Goal: Task Accomplishment & Management: Use online tool/utility

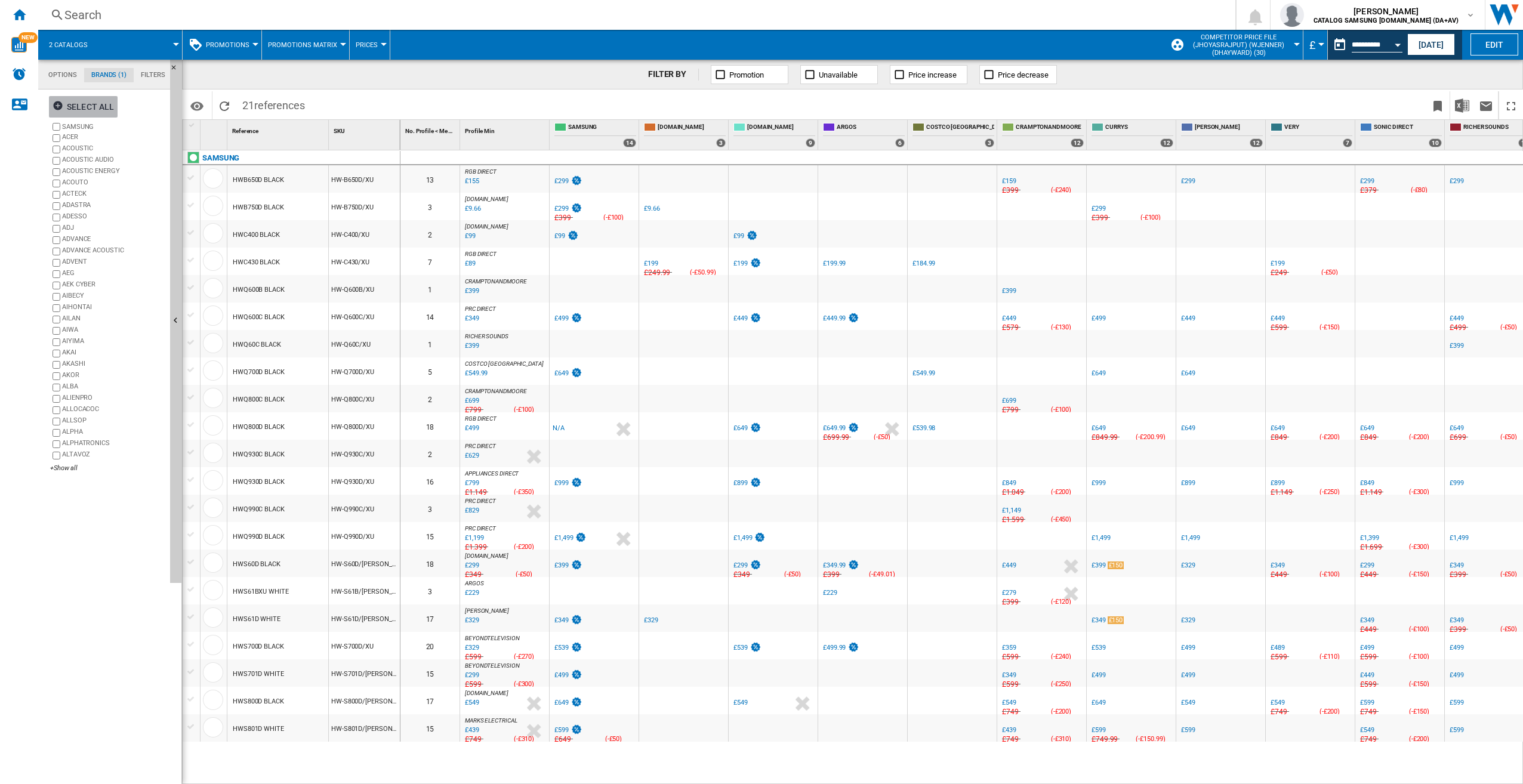
click at [57, 108] on ng-md-icon "button" at bounding box center [59, 107] width 14 height 14
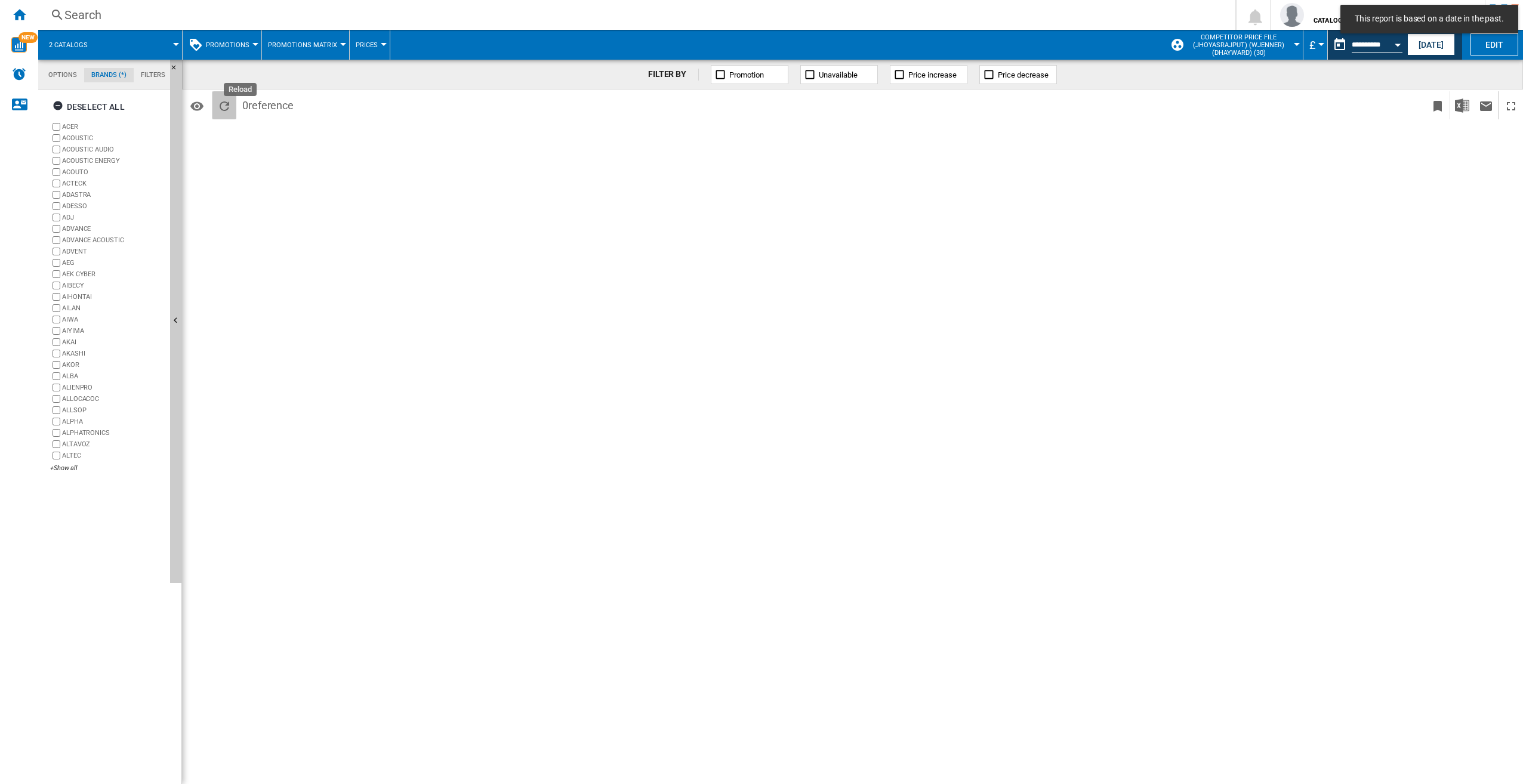
click at [224, 108] on ng-md-icon "Reload" at bounding box center [224, 105] width 14 height 14
click at [229, 104] on ng-md-icon "Reload" at bounding box center [224, 105] width 14 height 14
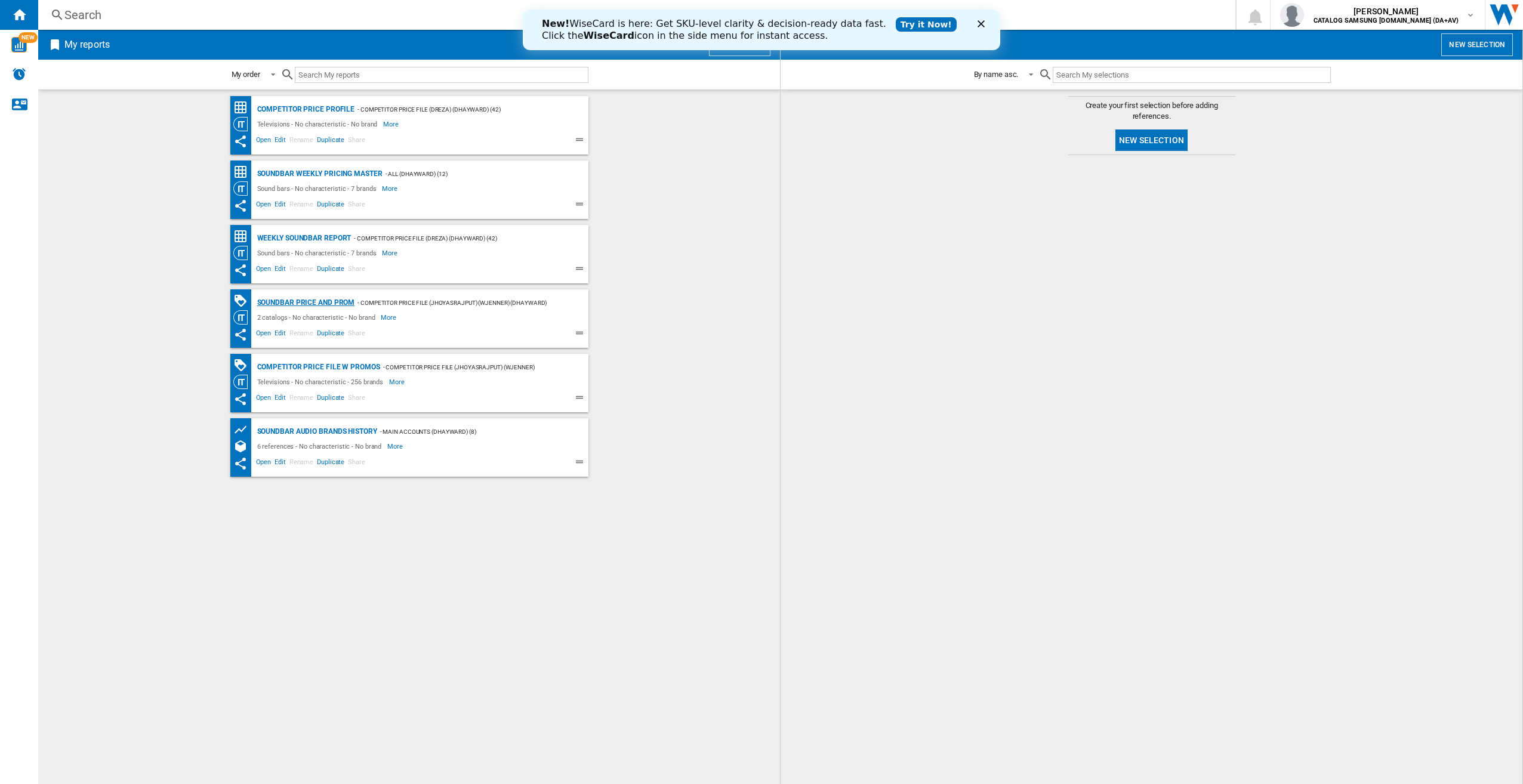
click at [346, 300] on div "Soundbar Price and Prom" at bounding box center [304, 303] width 101 height 15
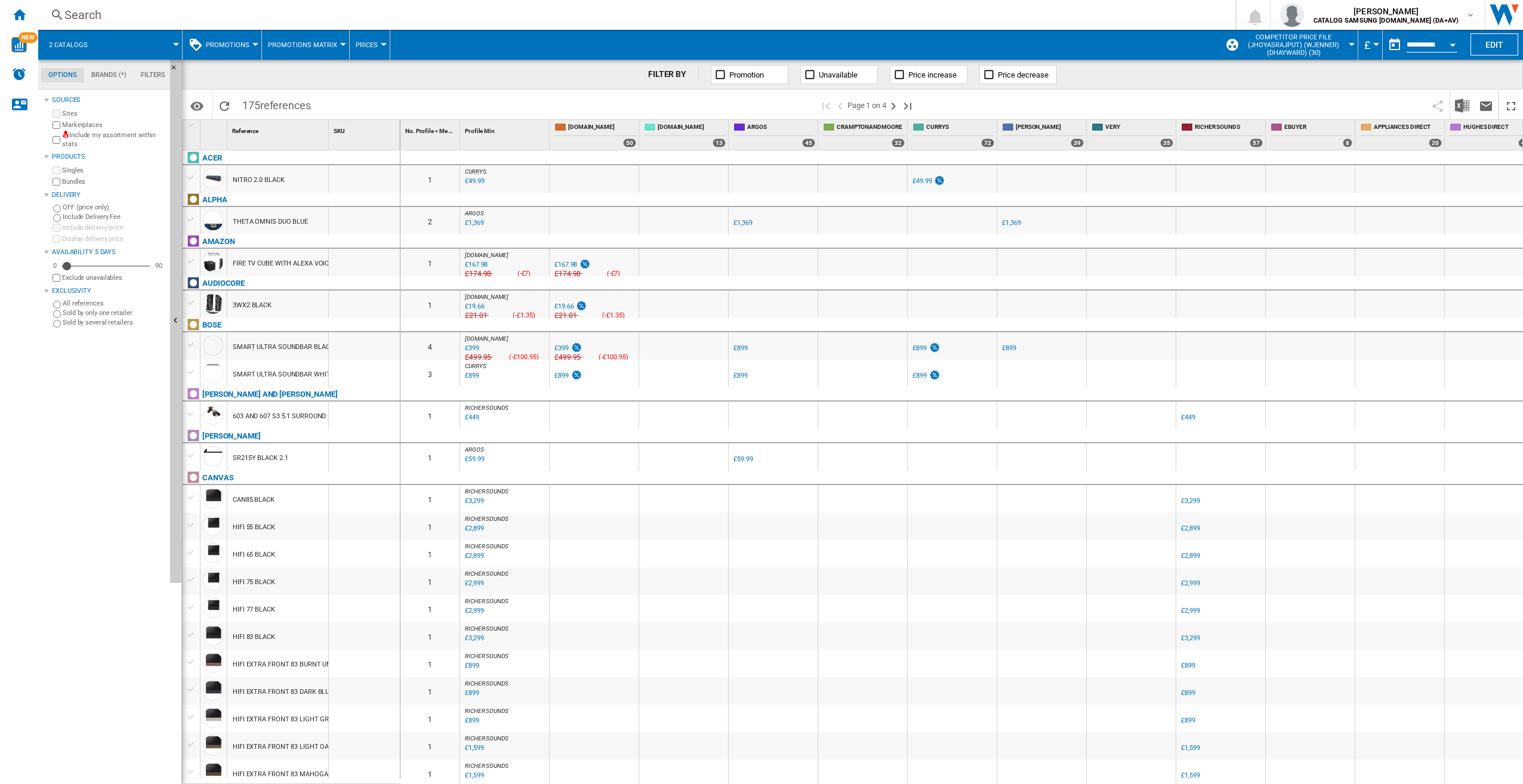
click at [1418, 45] on input "**********" at bounding box center [1432, 46] width 50 height 10
click at [1452, 42] on button "Open calendar" at bounding box center [1452, 42] width 22 height 22
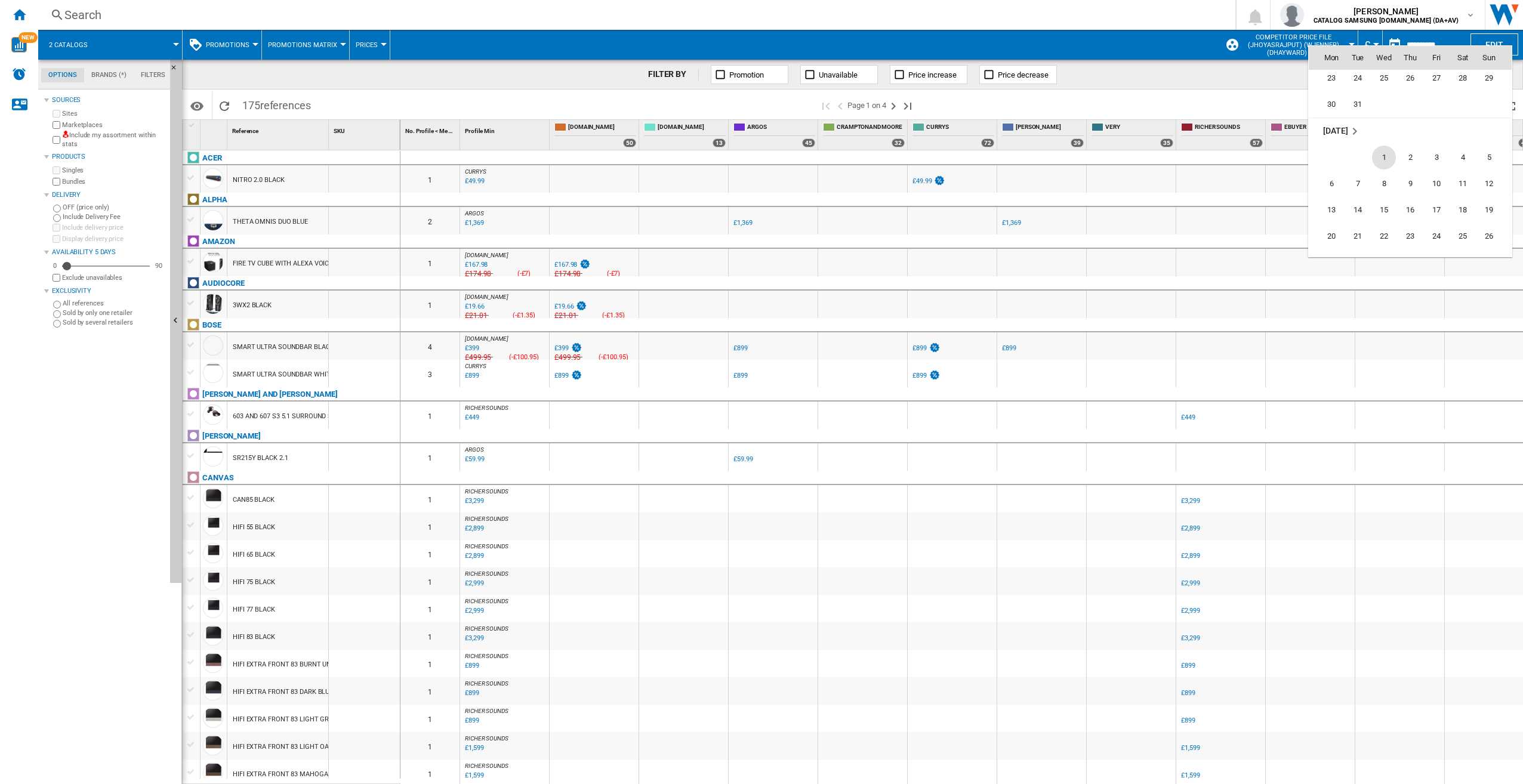
click at [1384, 160] on span "1" at bounding box center [1384, 157] width 24 height 24
type input "**********"
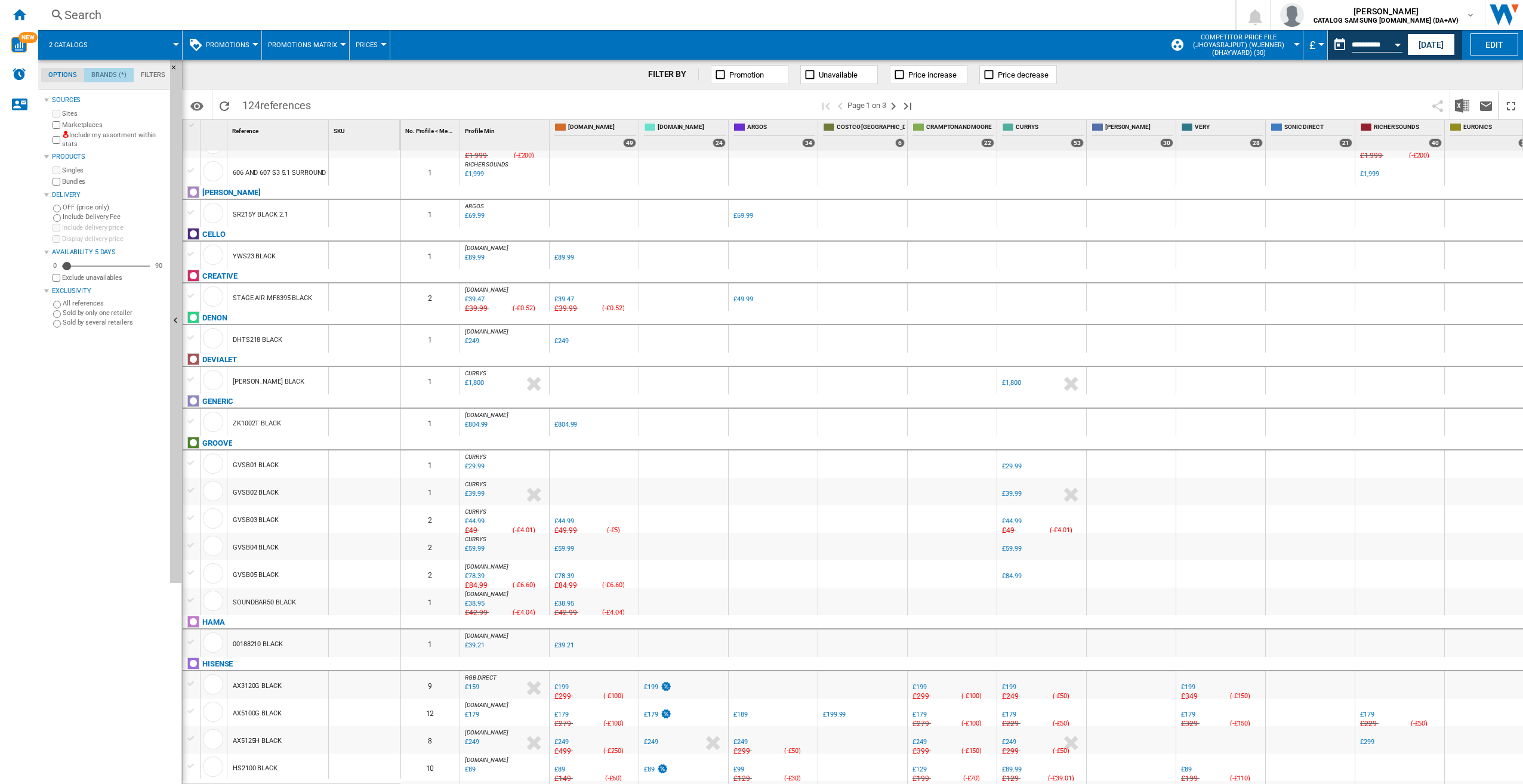
click at [114, 71] on md-tab-item "Brands (*)" at bounding box center [108, 75] width 50 height 14
click at [55, 102] on ng-md-icon "button" at bounding box center [59, 107] width 14 height 14
click at [68, 464] on div "+Show all" at bounding box center [108, 468] width 115 height 9
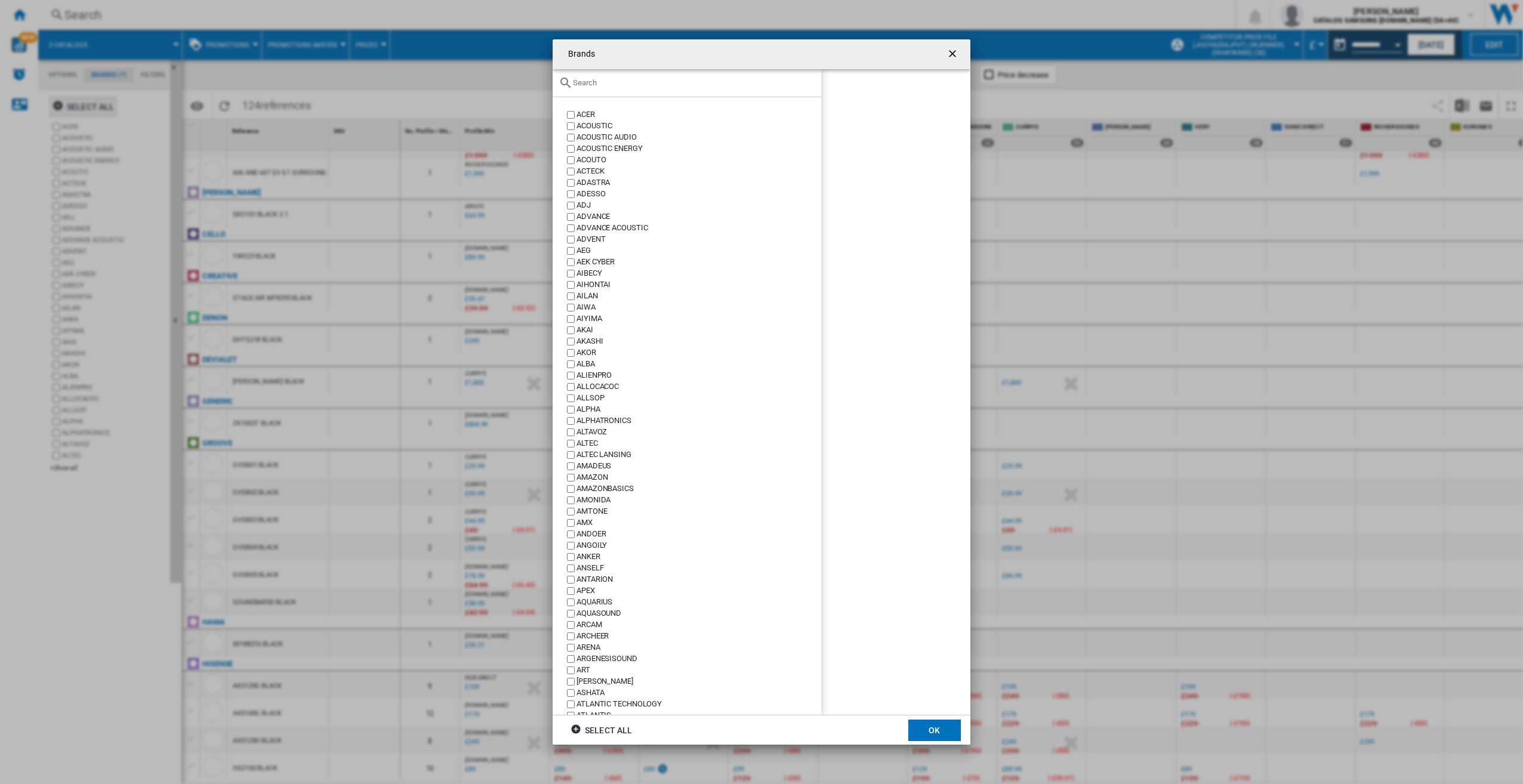
click at [616, 80] on input "text" at bounding box center [694, 82] width 242 height 9
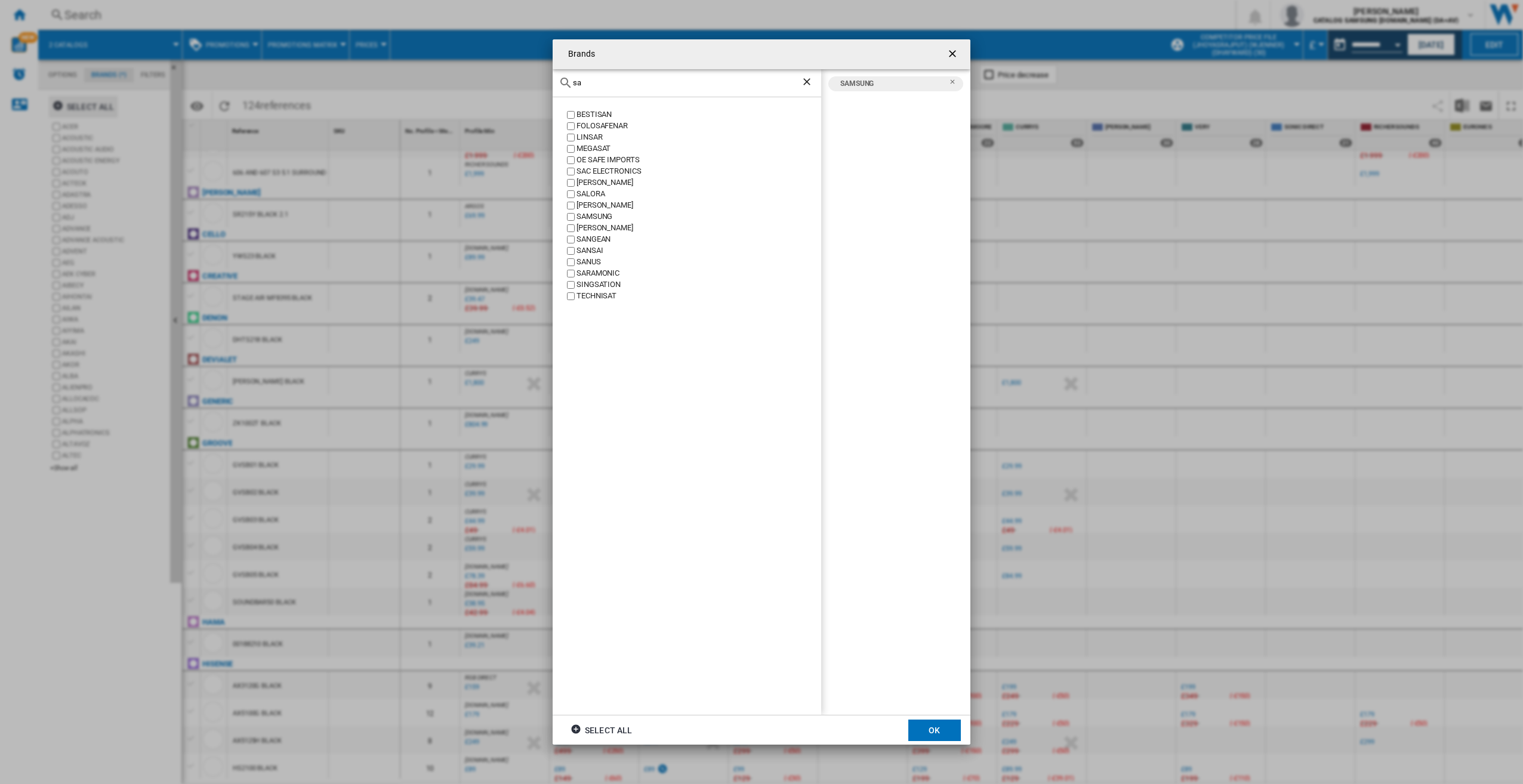
drag, startPoint x: 599, startPoint y: 82, endPoint x: 557, endPoint y: 88, distance: 42.4
click at [557, 88] on div "sa" at bounding box center [687, 83] width 269 height 28
type input "t"
type input "d"
type input "lg"
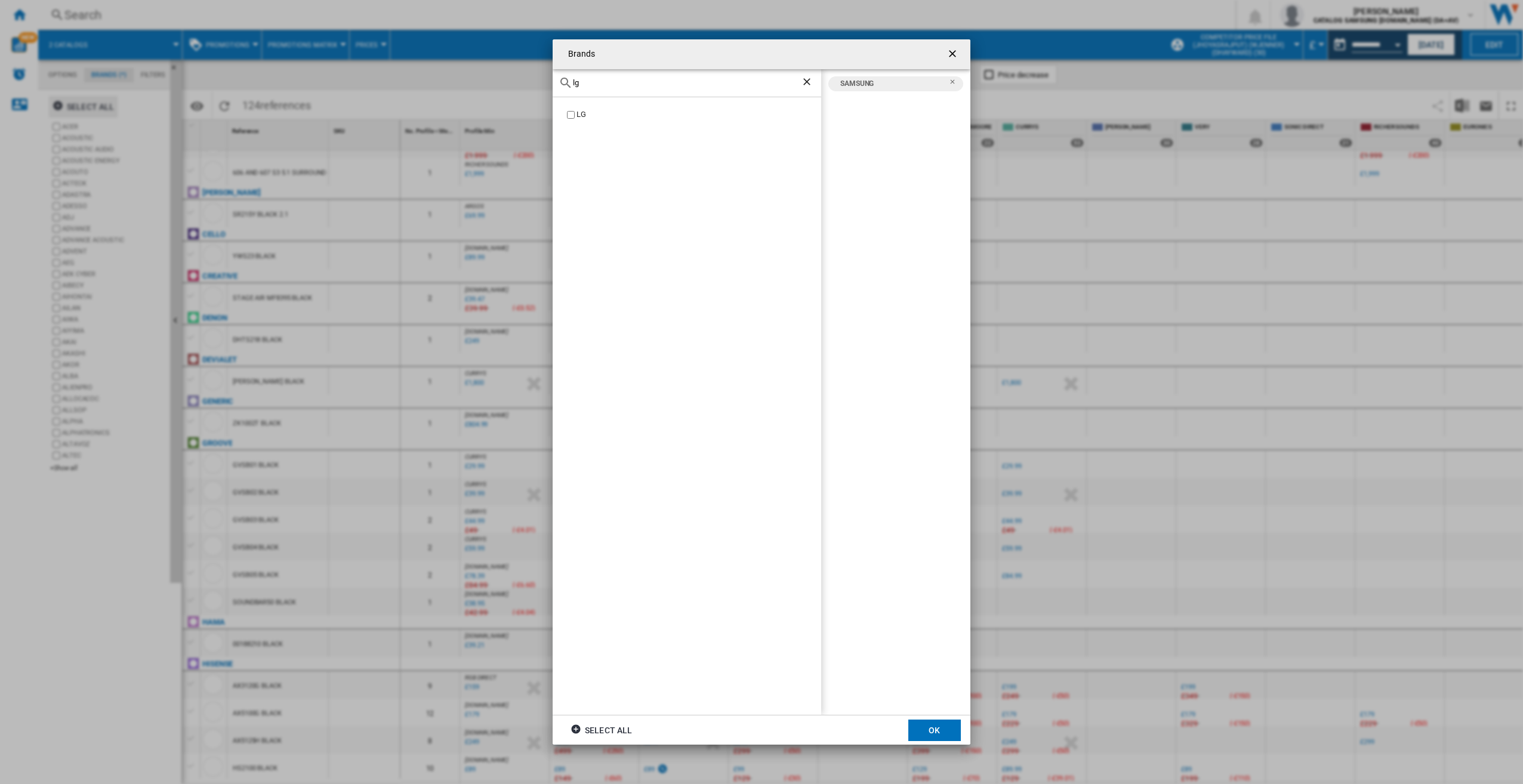
click at [575, 114] on label "LG" at bounding box center [693, 114] width 257 height 11
click at [798, 85] on input "lg" at bounding box center [687, 82] width 228 height 9
click at [801, 81] on ng-md-icon "Clear search" at bounding box center [808, 82] width 14 height 14
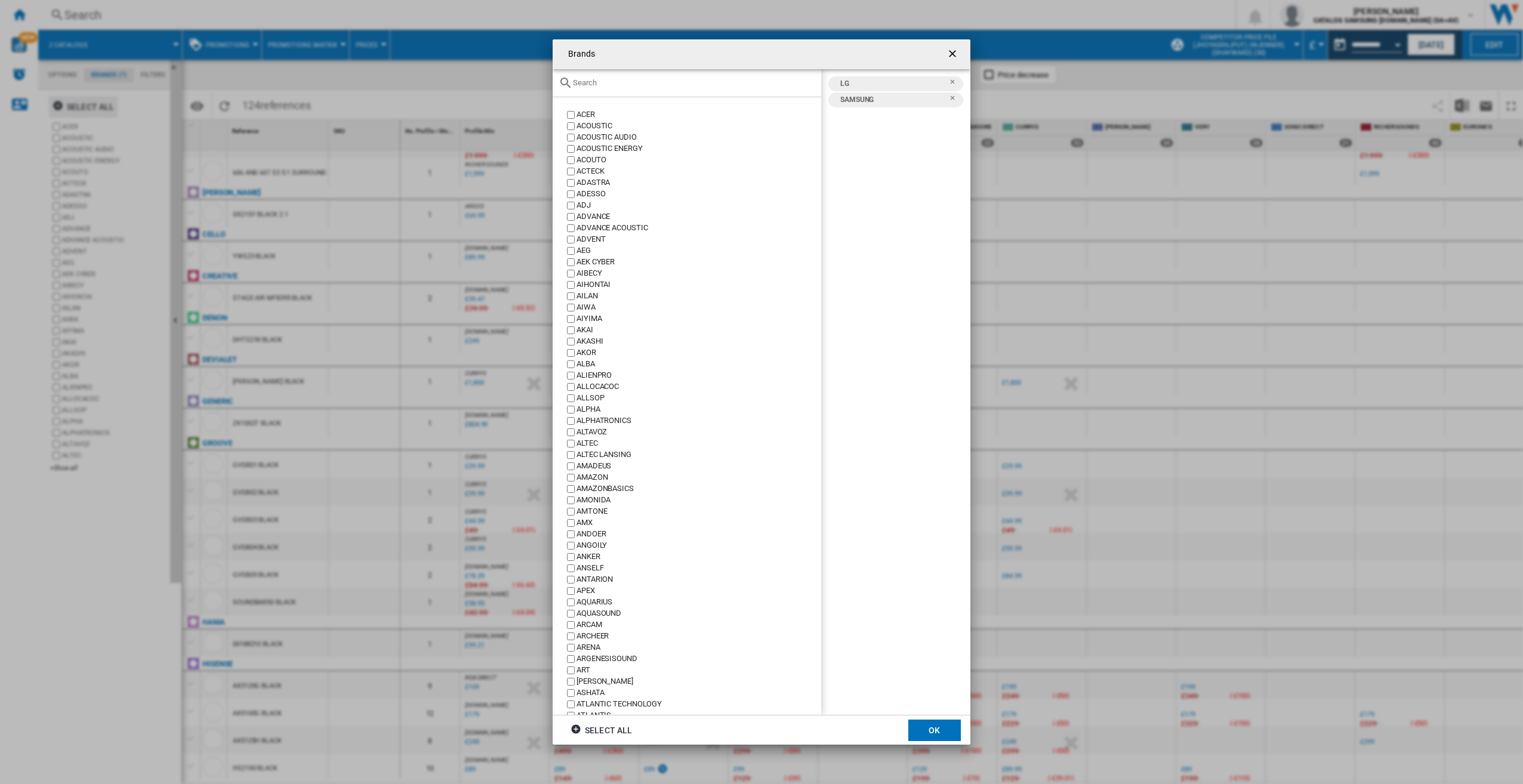
click at [711, 90] on div at bounding box center [687, 83] width 269 height 28
click at [600, 80] on input "text" at bounding box center [694, 82] width 242 height 9
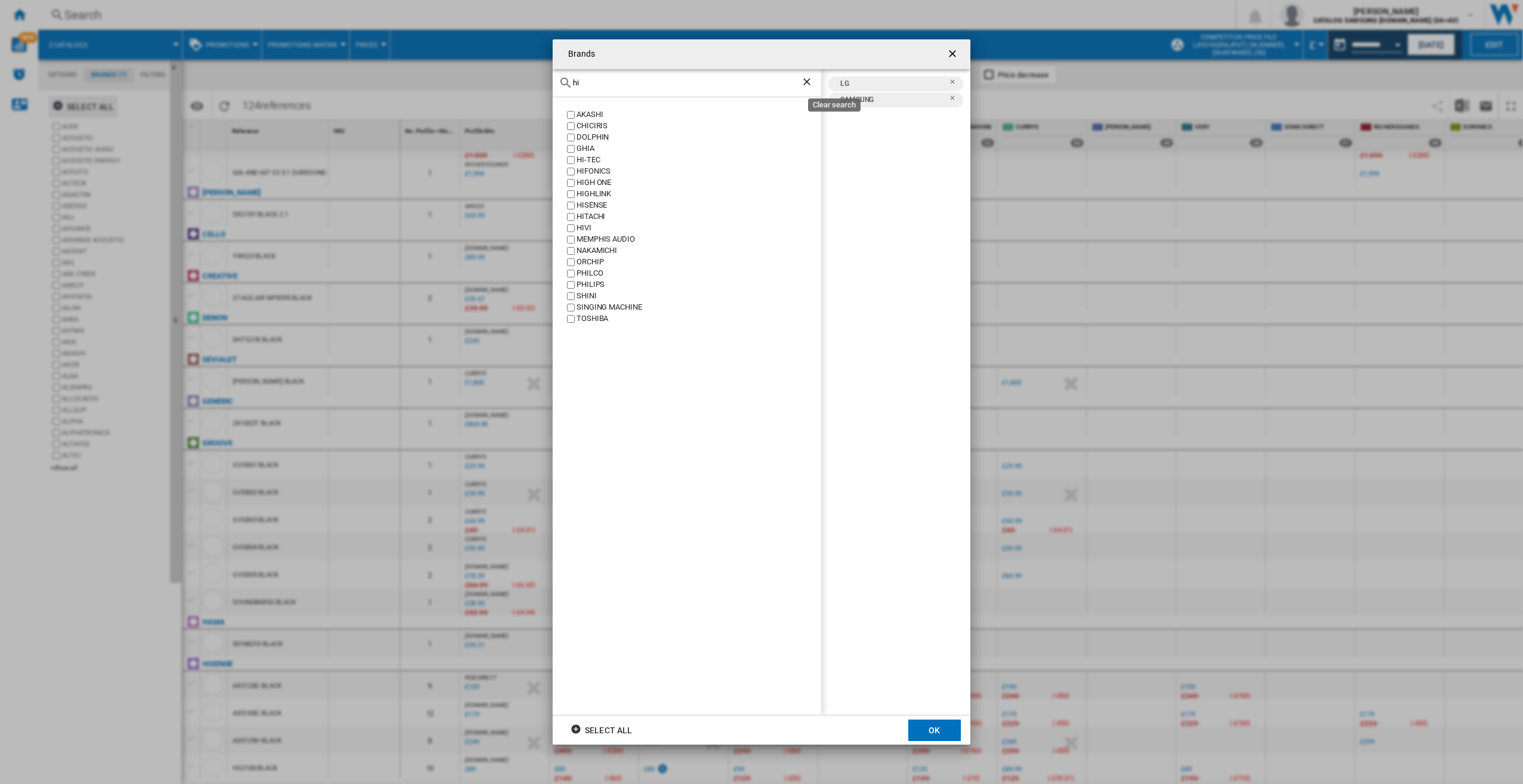
type input "hi"
click at [807, 82] on ng-md-icon "Clear search" at bounding box center [808, 82] width 14 height 14
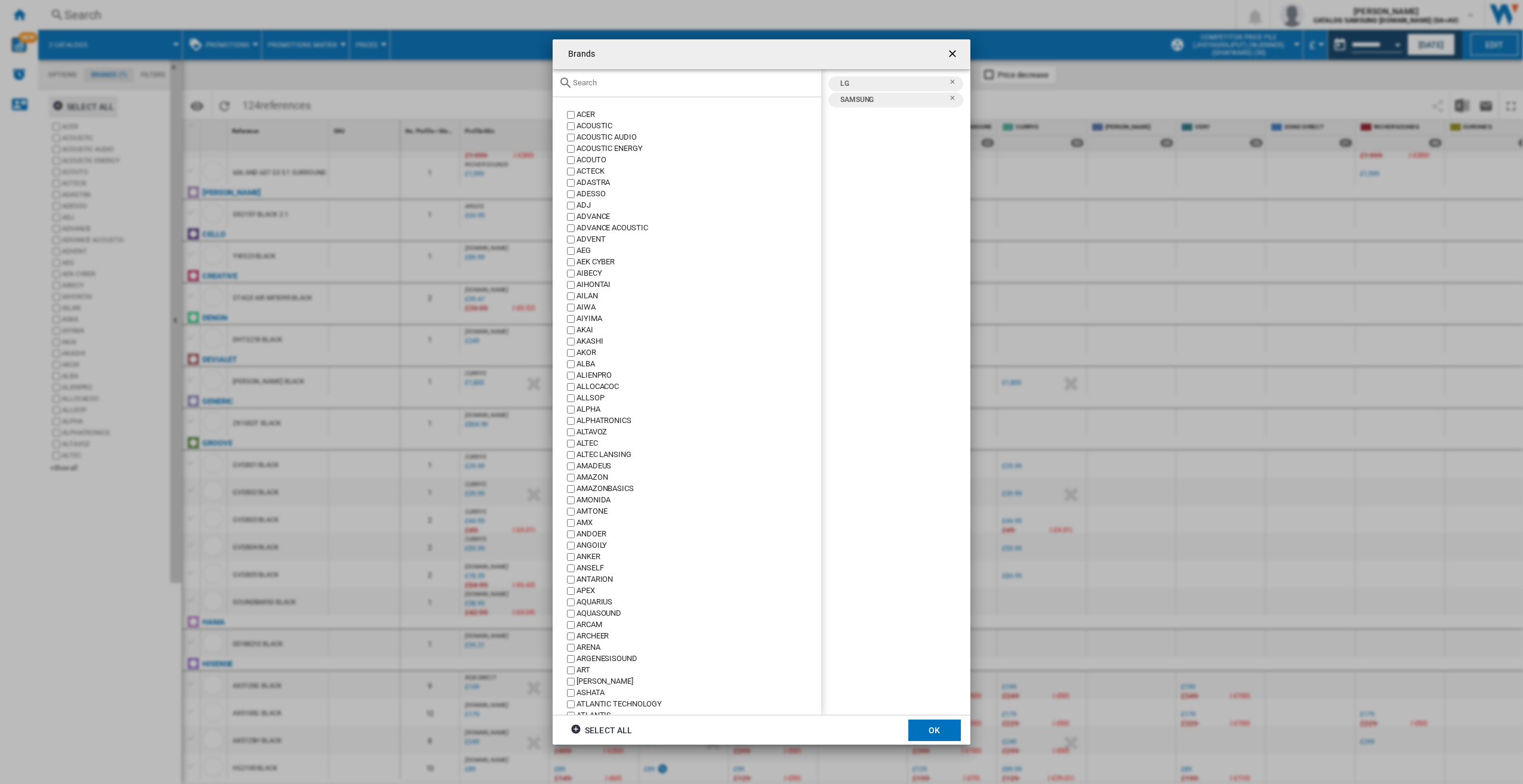
click at [945, 731] on button "OK" at bounding box center [934, 730] width 53 height 22
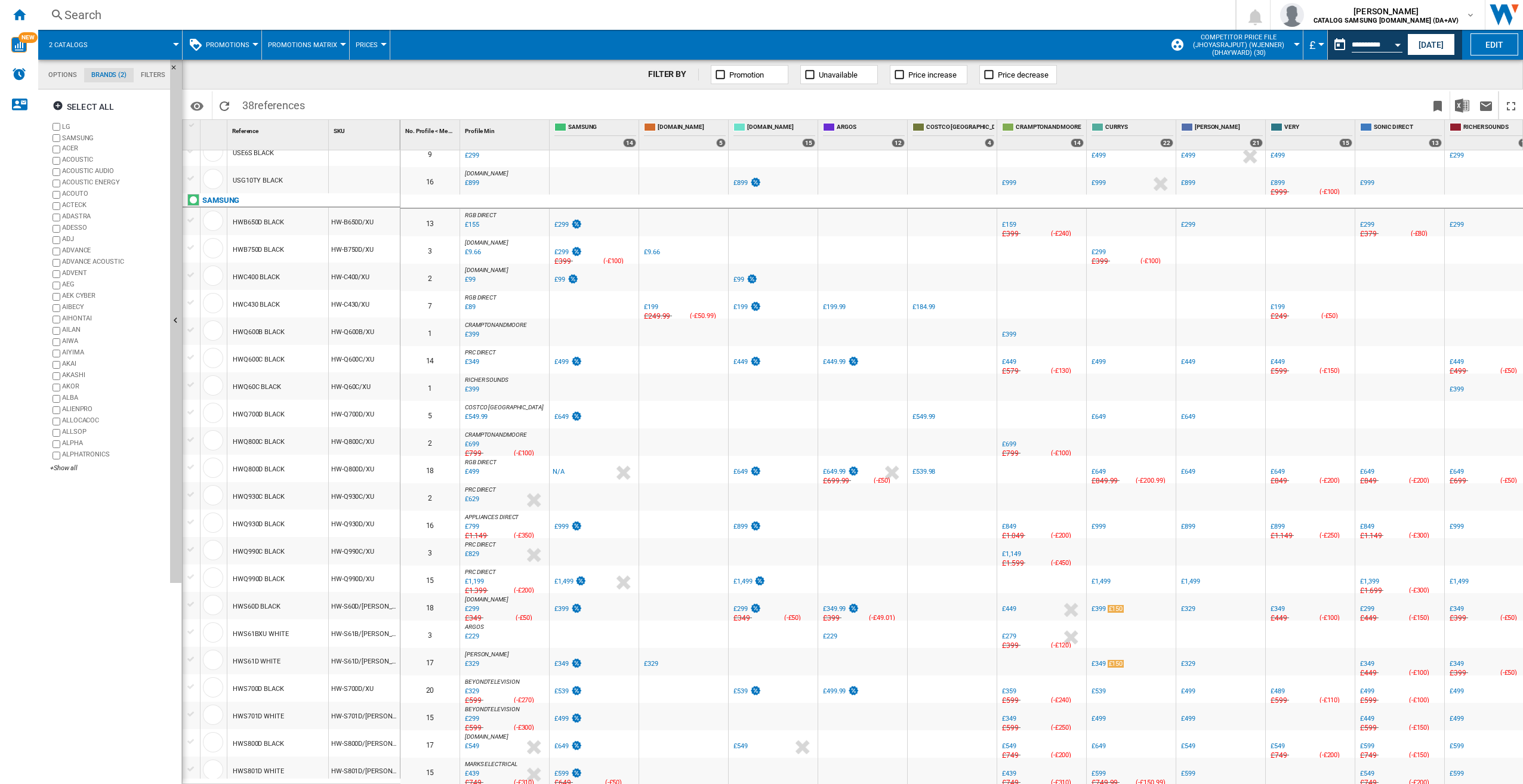
scroll to position [442, 0]
